Goal: Information Seeking & Learning: Learn about a topic

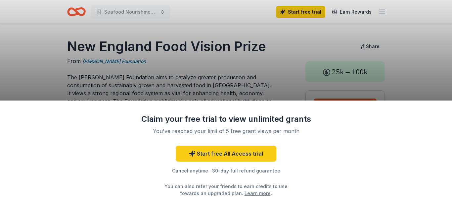
click at [107, 145] on div "Claim your free trial to view unlimited grants You've reached your limit of 5 f…" at bounding box center [226, 154] width 452 height 109
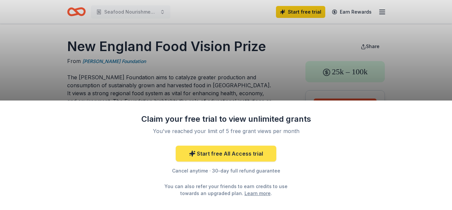
click at [221, 152] on link "Start free All Access trial" at bounding box center [226, 153] width 101 height 16
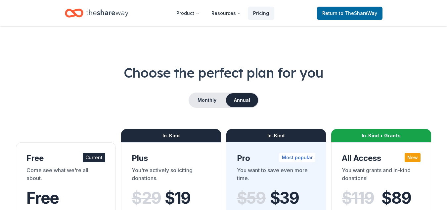
click at [105, 10] on icon "Home" at bounding box center [107, 13] width 42 height 14
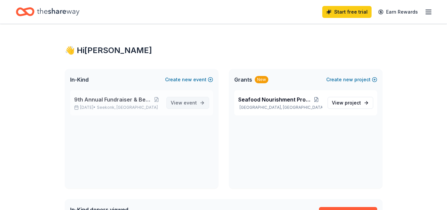
click at [183, 101] on span "View event" at bounding box center [184, 103] width 26 height 8
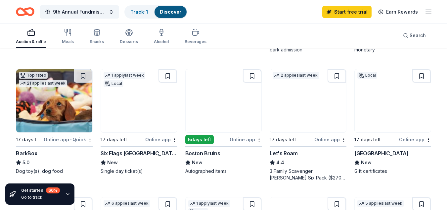
scroll to position [192, 0]
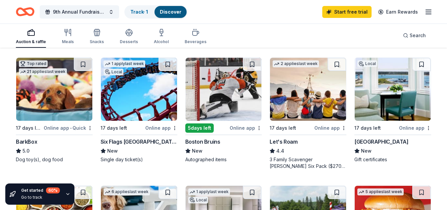
click at [227, 86] on img at bounding box center [224, 89] width 76 height 63
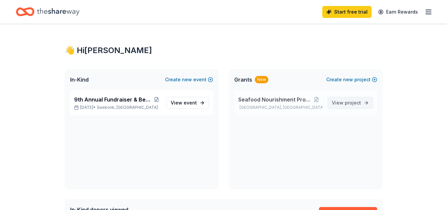
click at [350, 100] on span "project" at bounding box center [353, 103] width 16 height 6
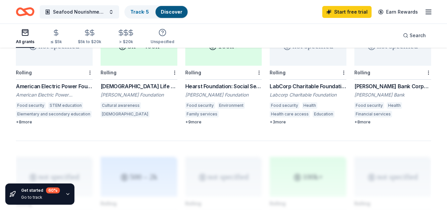
scroll to position [426, 0]
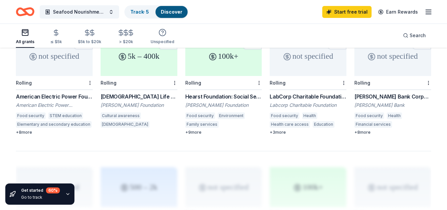
click at [52, 92] on div "American Electric Power Foundation Grants" at bounding box center [54, 96] width 77 height 8
click at [44, 92] on div "American Electric Power Foundation Grants" at bounding box center [54, 96] width 77 height 8
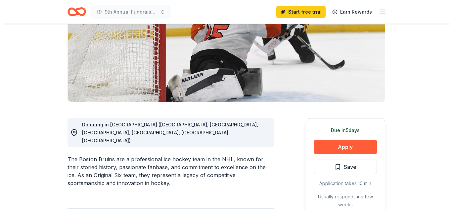
scroll to position [99, 0]
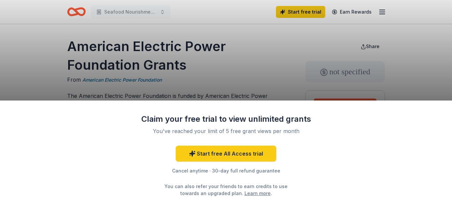
drag, startPoint x: 89, startPoint y: 49, endPoint x: 110, endPoint y: 61, distance: 24.3
click at [94, 50] on div "Claim your free trial to view unlimited grants You've reached your limit of 5 f…" at bounding box center [226, 105] width 452 height 210
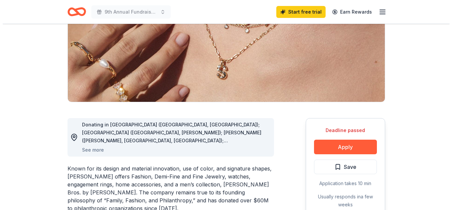
scroll to position [99, 0]
